Goal: Task Accomplishment & Management: Use online tool/utility

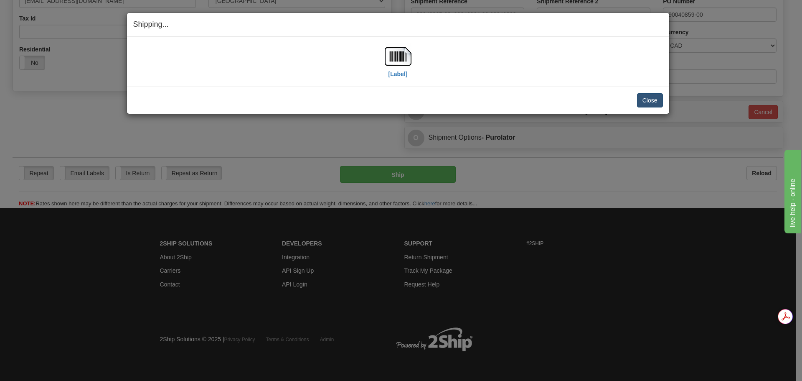
scroll to position [263, 0]
click at [645, 98] on button "Close" at bounding box center [650, 100] width 26 height 14
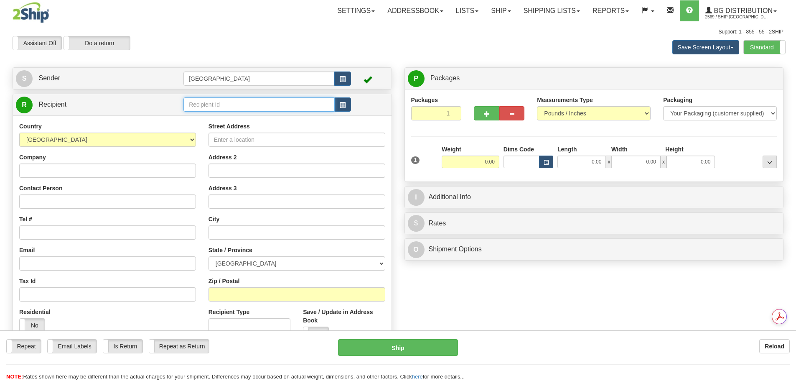
click at [244, 107] on input "text" at bounding box center [258, 104] width 151 height 14
type input "80163"
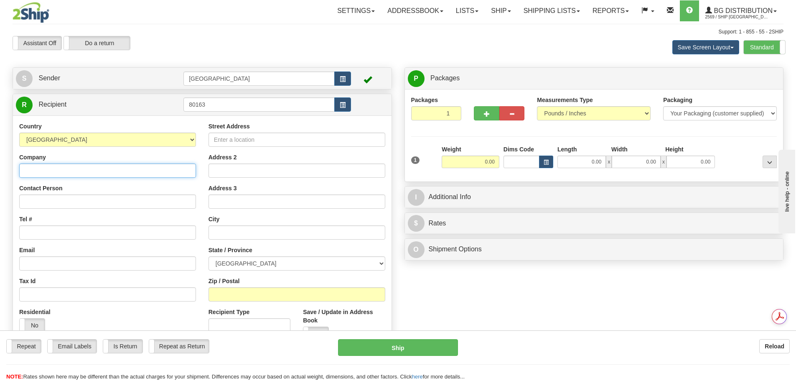
click at [124, 172] on input "Company" at bounding box center [107, 170] width 177 height 14
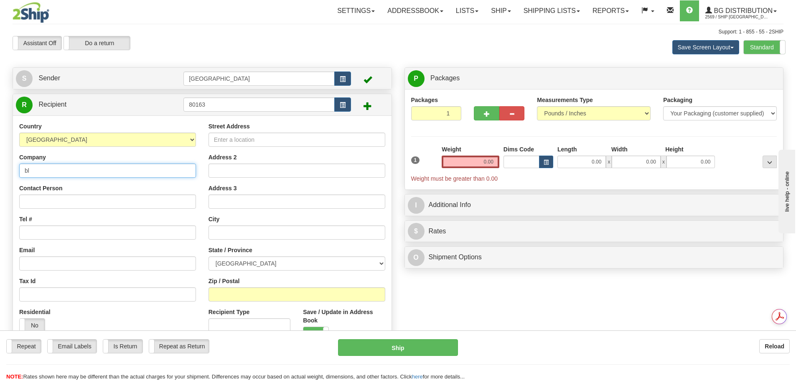
type input "b"
type input "BLUE SHIELD SECURITY"
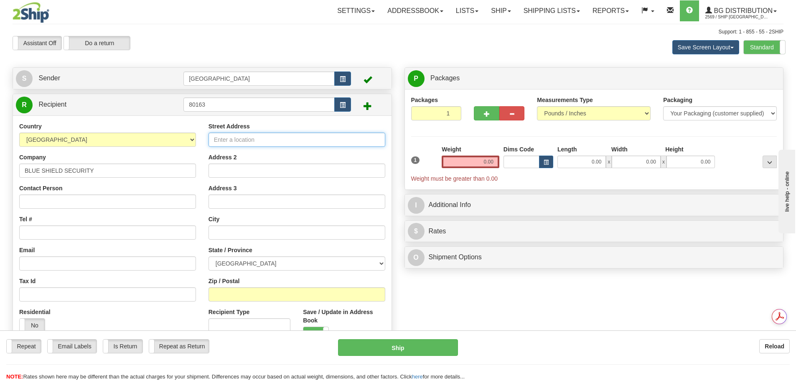
click at [249, 140] on input "Street Address" at bounding box center [296, 139] width 177 height 14
type input "[STREET_ADDRESS]"
click at [110, 234] on input "Tel #" at bounding box center [107, 232] width 177 height 14
type input "3064462252"
click at [256, 231] on input "text" at bounding box center [296, 232] width 177 height 14
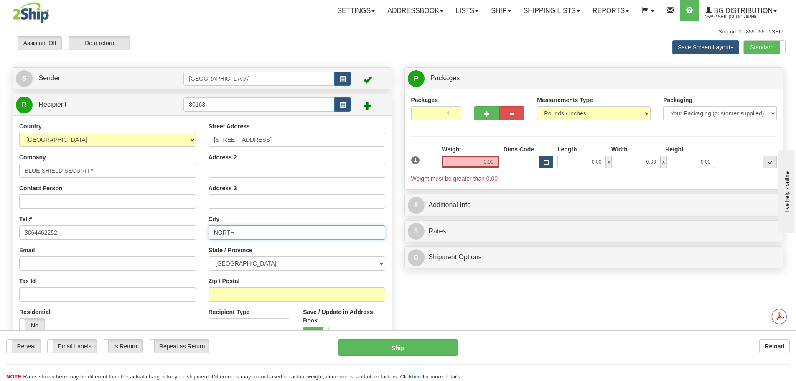
type input "NORTH BATTLEFORD"
type input "[GEOGRAPHIC_DATA]"
select select "SK"
type input "S9A 2X8"
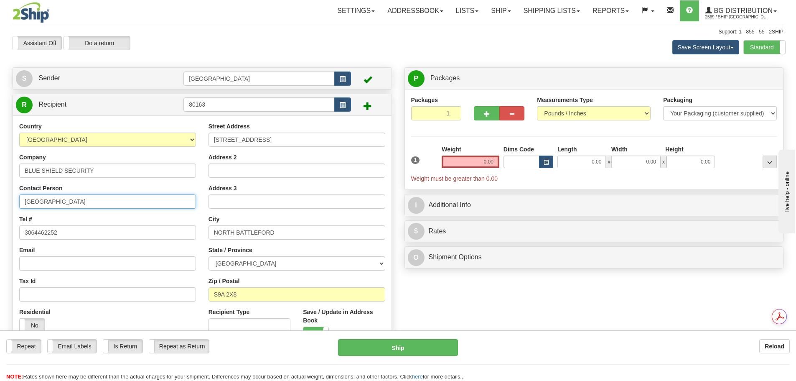
drag, startPoint x: 147, startPoint y: 206, endPoint x: 13, endPoint y: 188, distance: 134.5
click at [13, 188] on div "Country [GEOGRAPHIC_DATA] [GEOGRAPHIC_DATA] [GEOGRAPHIC_DATA] [GEOGRAPHIC_DATA]…" at bounding box center [107, 230] width 189 height 216
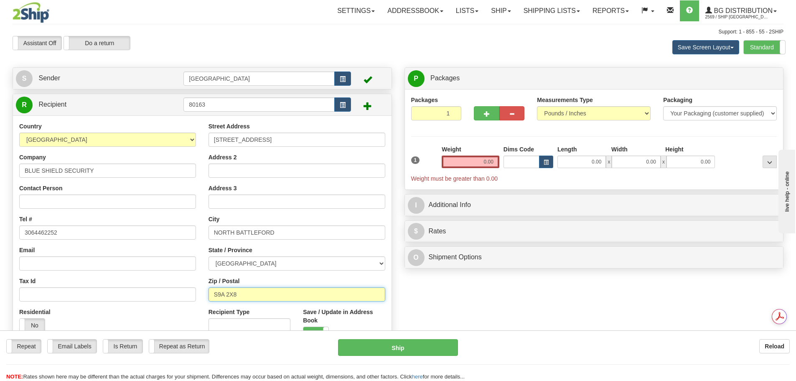
click at [249, 294] on input "S9A 2X8" at bounding box center [296, 294] width 177 height 14
type input "S9A 1A8"
click at [465, 165] on input "0.00" at bounding box center [471, 161] width 58 height 13
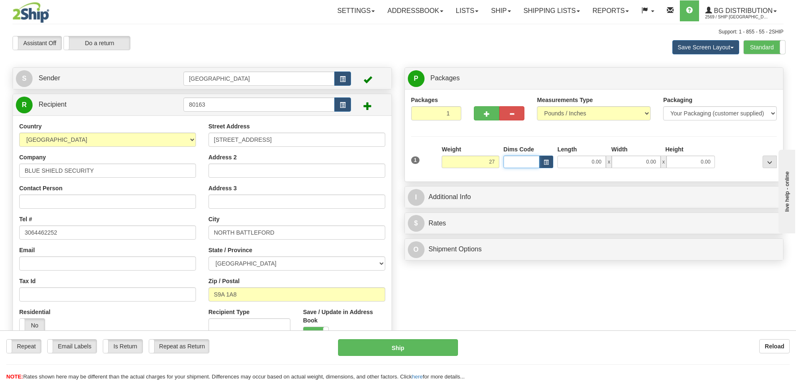
type input "27.00"
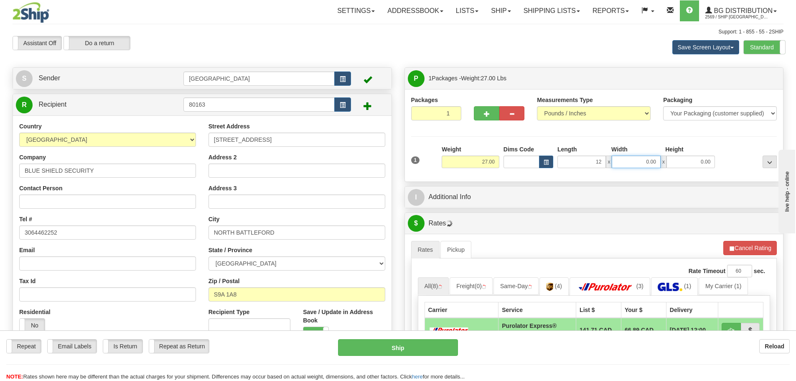
type input "12.00"
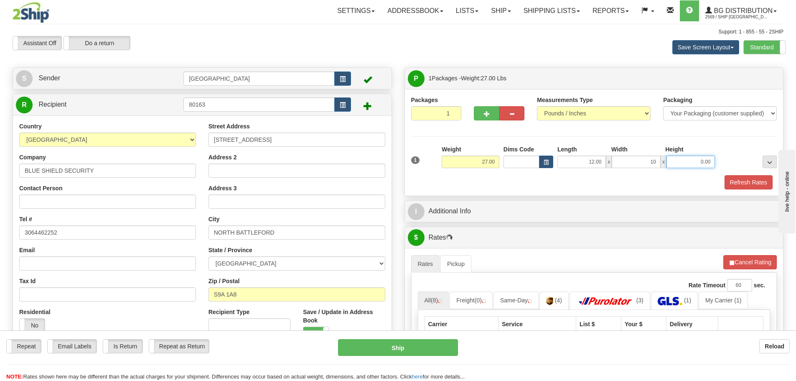
type input "10.00"
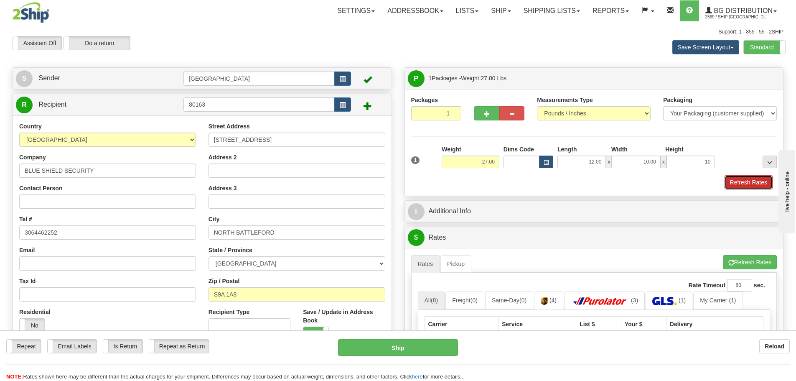
type input "10.00"
click at [754, 187] on button "Refresh Rates" at bounding box center [748, 182] width 48 height 14
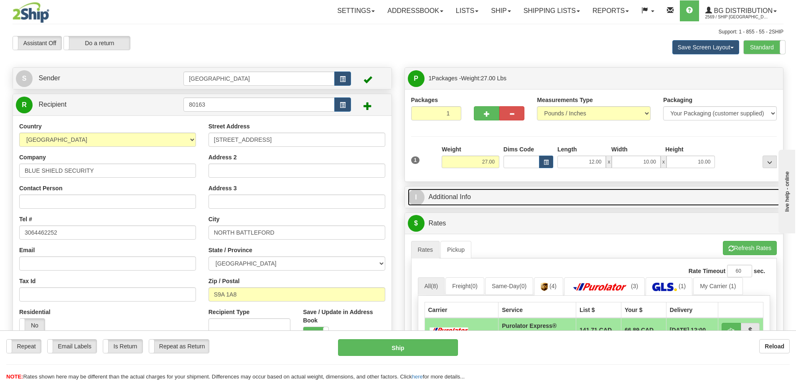
click at [565, 201] on link "I Additional Info" at bounding box center [594, 196] width 373 height 17
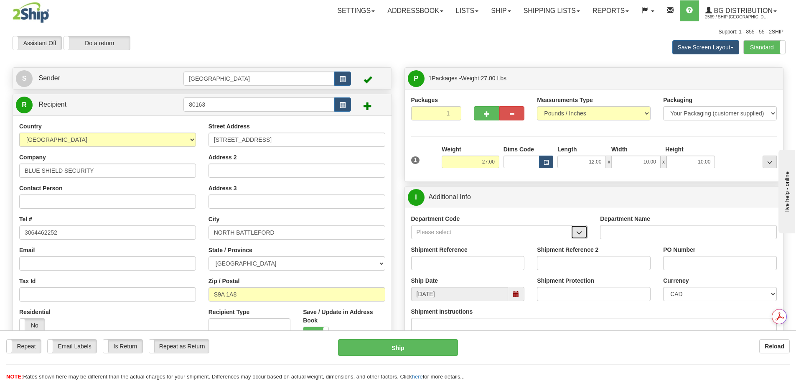
click at [581, 230] on span "button" at bounding box center [579, 232] width 6 height 5
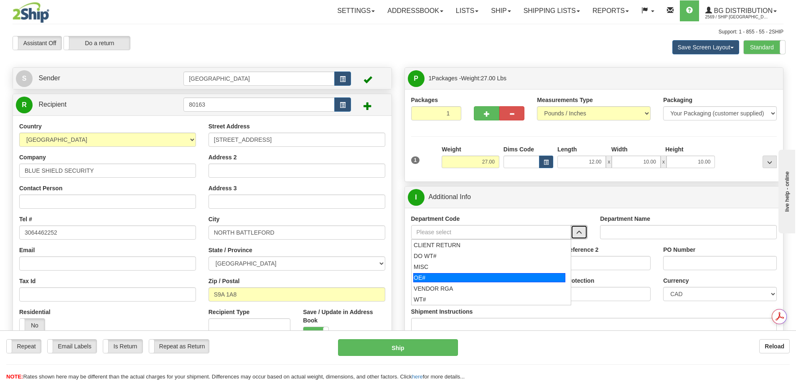
click at [482, 274] on div "OE#" at bounding box center [489, 277] width 152 height 9
type input "OE#"
type input "ORDERS"
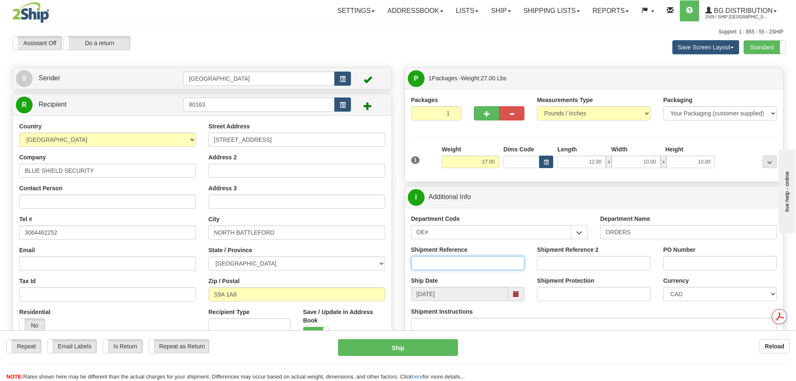
click at [485, 261] on input "Shipment Reference" at bounding box center [468, 263] width 114 height 14
type input "90041276-00; 90041276-01"
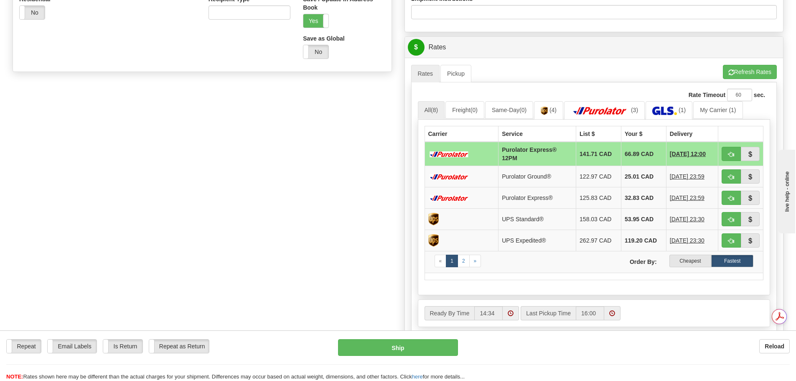
scroll to position [334, 0]
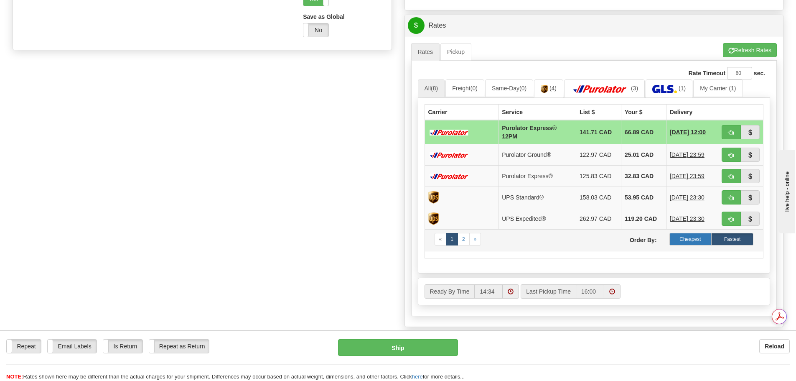
type input "1676"
click at [689, 239] on label "Cheapest" at bounding box center [690, 239] width 42 height 13
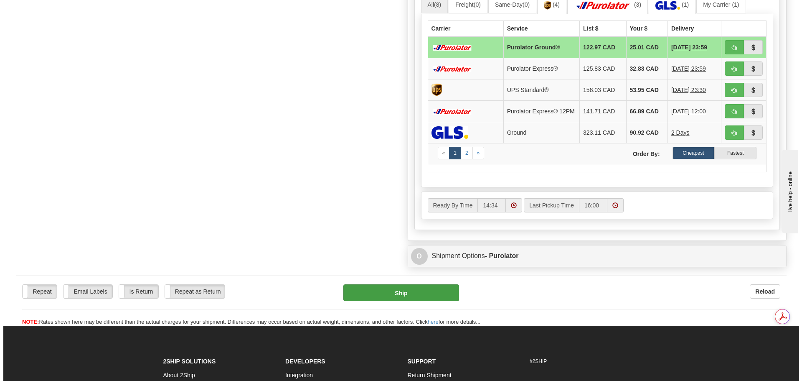
scroll to position [0, 0]
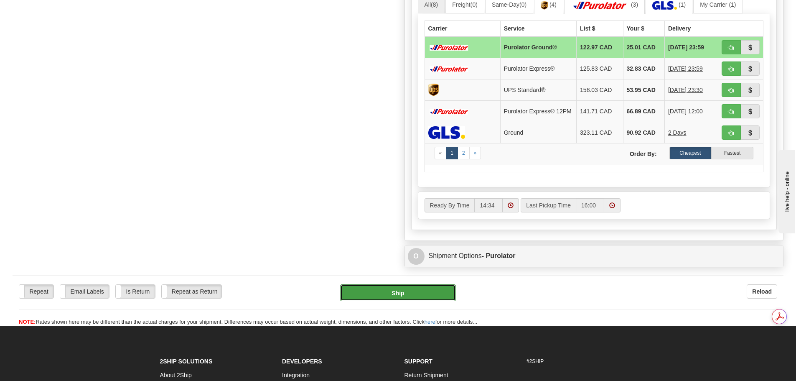
click at [417, 299] on button "Ship" at bounding box center [398, 292] width 116 height 17
type input "260"
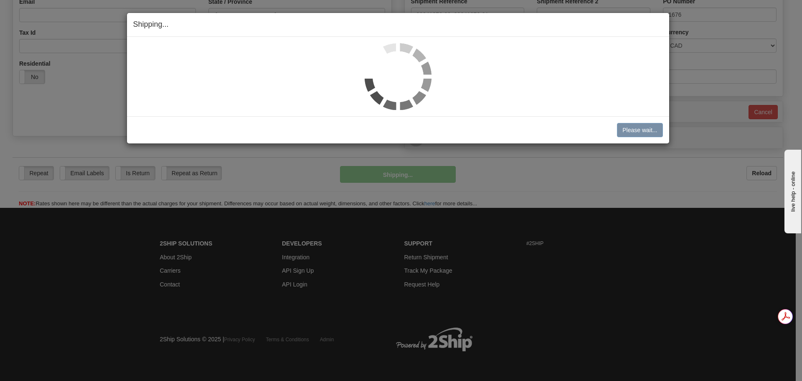
scroll to position [249, 0]
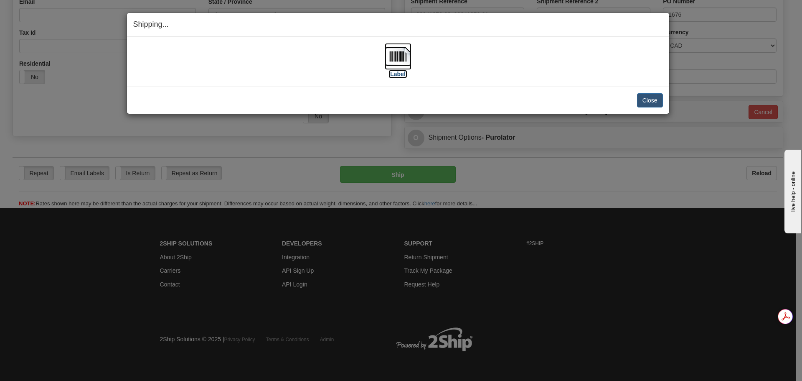
click at [398, 53] on img at bounding box center [398, 56] width 27 height 27
